Goal: Information Seeking & Learning: Learn about a topic

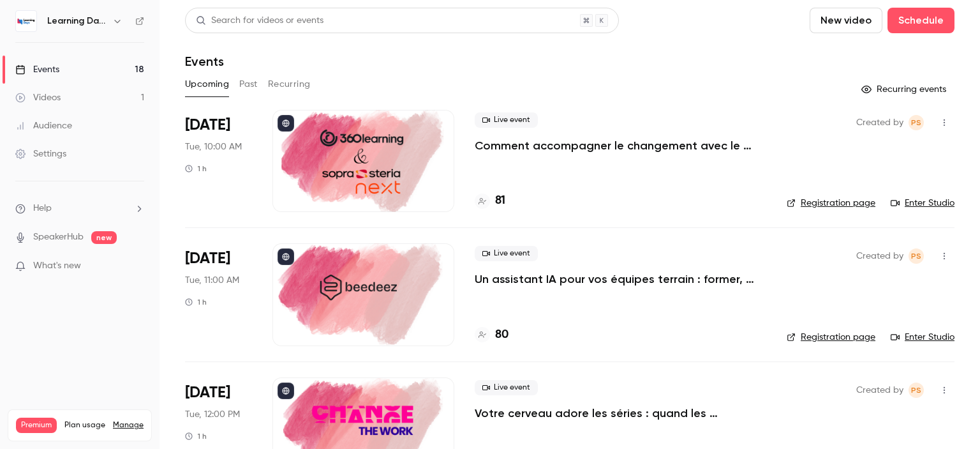
click at [944, 61] on main "Search for videos or events New video Schedule Events Upcoming Past Recurring R…" at bounding box center [570, 224] width 821 height 449
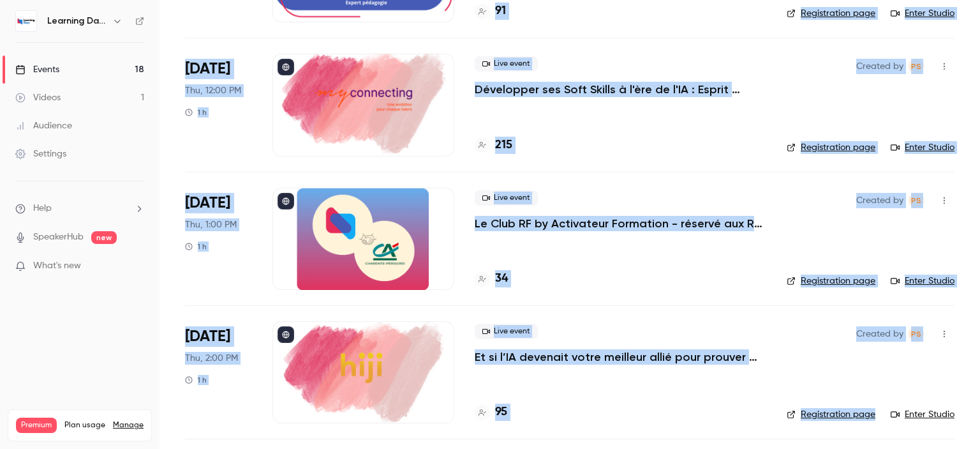
scroll to position [1938, 0]
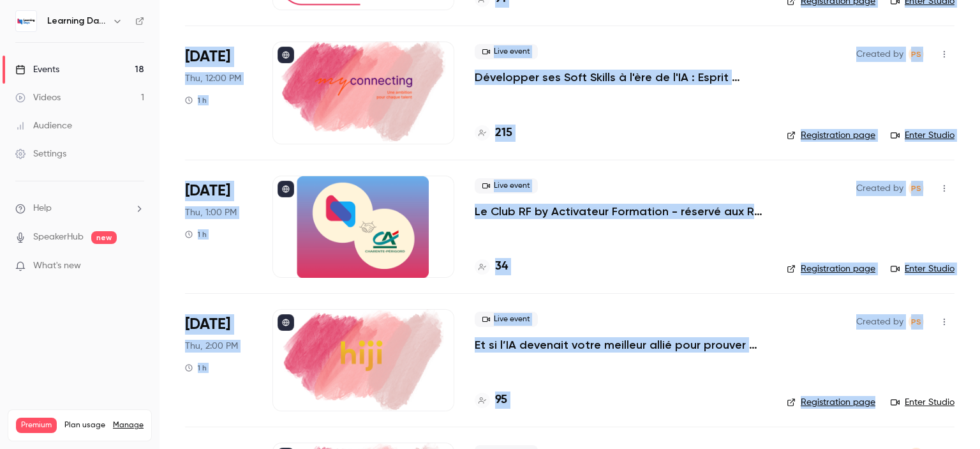
drag, startPoint x: 979, startPoint y: 61, endPoint x: 979, endPoint y: 390, distance: 329.3
click at [979, 390] on main "Search for videos or events New video Schedule Events Upcoming Past Recurring R…" at bounding box center [570, 224] width 821 height 449
click at [962, 357] on main "Search for videos or events New video Schedule Events Upcoming Past Recurring R…" at bounding box center [570, 224] width 821 height 449
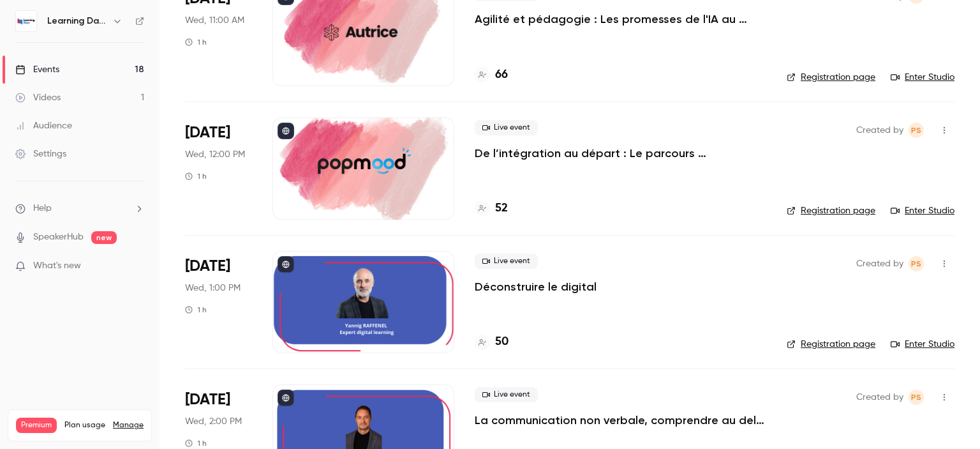
scroll to position [965, 0]
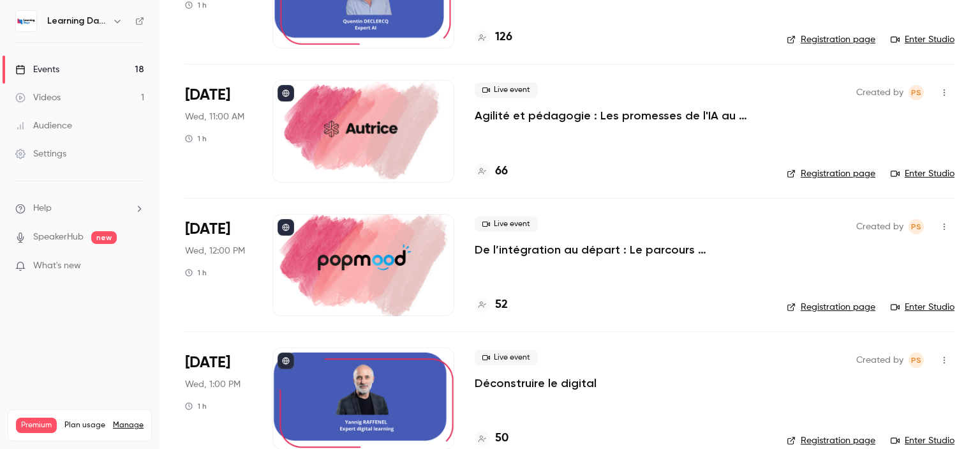
click at [656, 251] on p "De l’intégration au départ : Le parcours collaborateur comme moteur de fidélité…" at bounding box center [621, 249] width 292 height 15
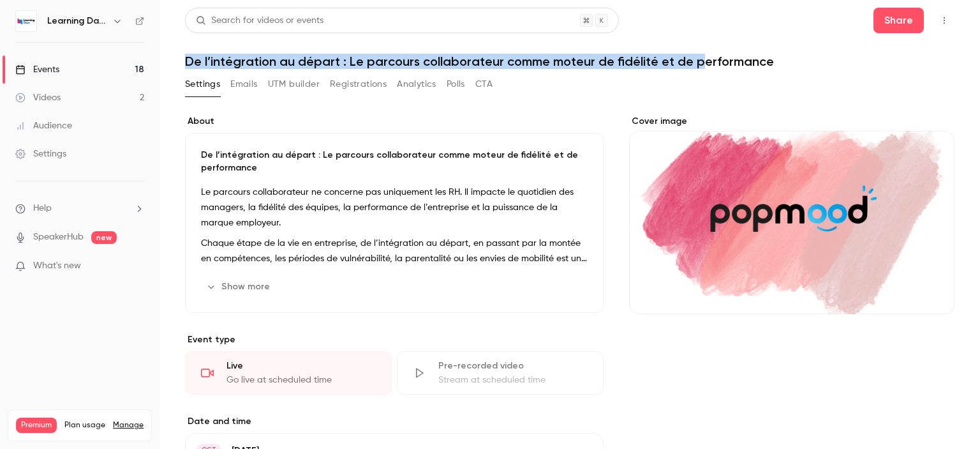
drag, startPoint x: 186, startPoint y: 61, endPoint x: 695, endPoint y: 45, distance: 508.8
click at [695, 45] on header "Search for videos or events Share De l’intégration au départ : Le parcours coll…" at bounding box center [570, 38] width 770 height 61
click at [136, 22] on icon at bounding box center [140, 21] width 8 height 8
click at [91, 68] on link "Events 18" at bounding box center [80, 70] width 160 height 28
